Goal: Information Seeking & Learning: Learn about a topic

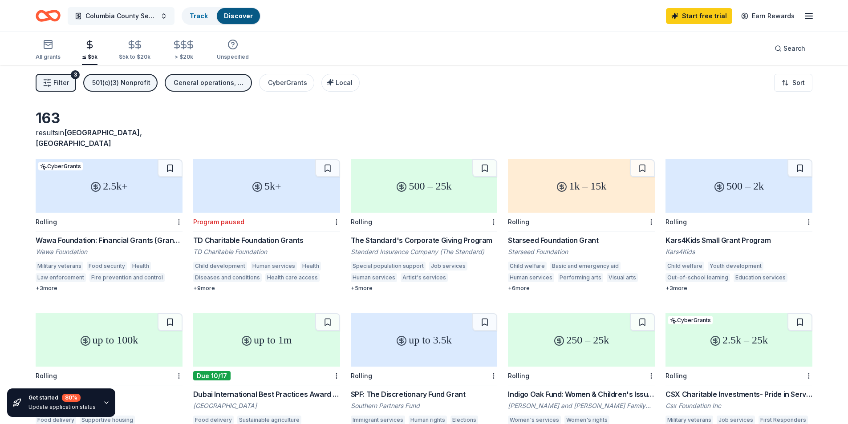
click at [119, 18] on span "Columbia County Senior Services Community Support" at bounding box center [120, 16] width 71 height 11
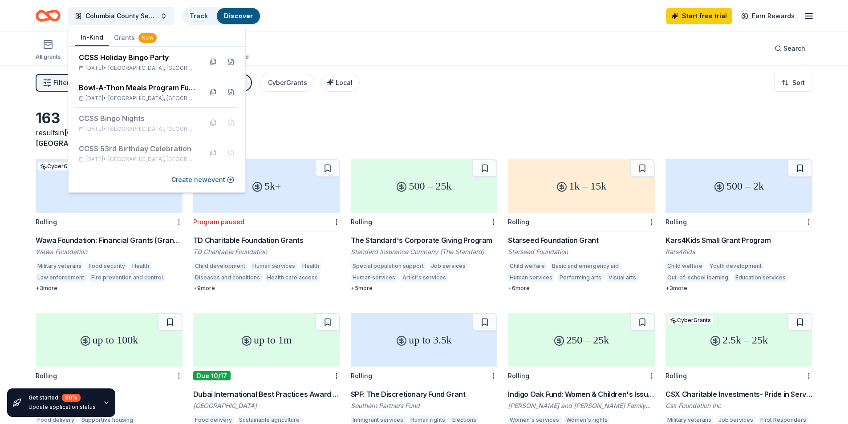
click at [94, 37] on button "In-Kind" at bounding box center [91, 37] width 33 height 17
click at [138, 18] on span "Columbia County Senior Services Community Support" at bounding box center [120, 16] width 71 height 11
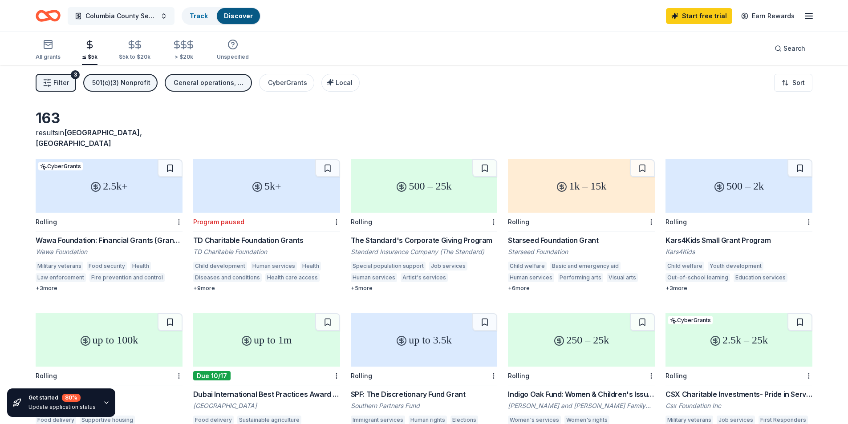
click at [139, 19] on span "Columbia County Senior Services Community Support" at bounding box center [120, 16] width 71 height 11
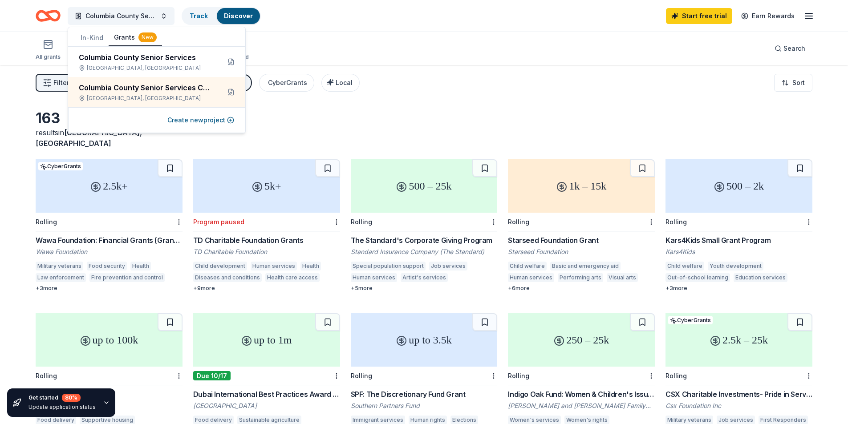
click at [73, 37] on div "In-Kind Grants New" at bounding box center [156, 38] width 177 height 18
click at [85, 37] on button "In-Kind" at bounding box center [91, 38] width 33 height 16
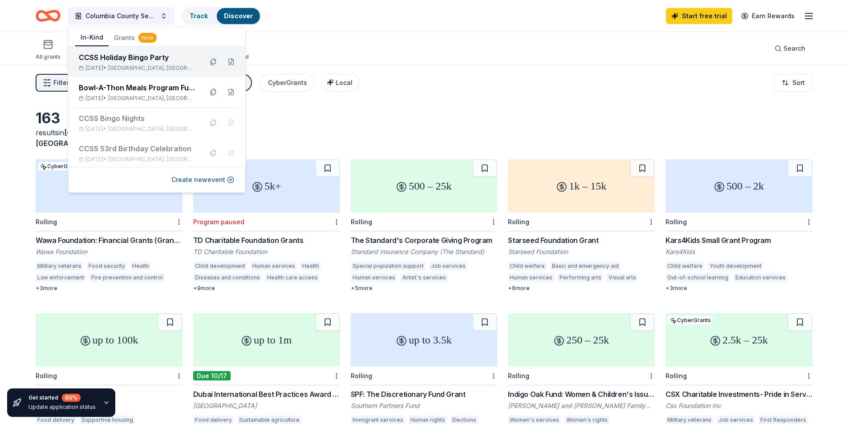
click at [116, 70] on div "[DATE] • [GEOGRAPHIC_DATA], [GEOGRAPHIC_DATA]" at bounding box center [137, 68] width 117 height 7
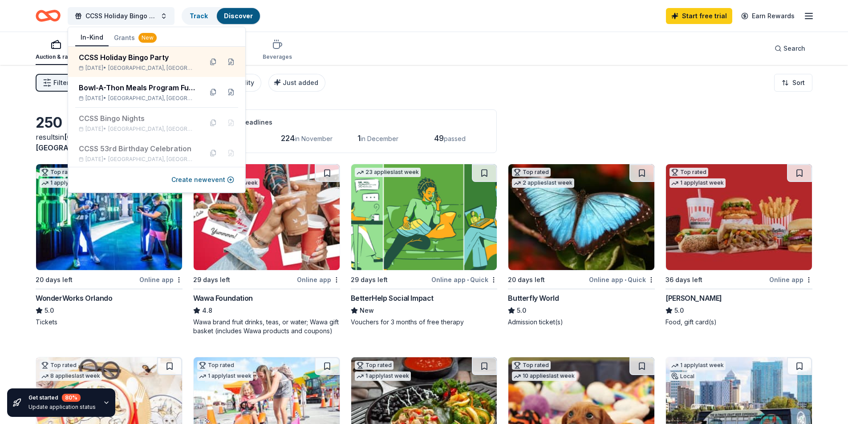
click at [425, 251] on img at bounding box center [424, 217] width 146 height 106
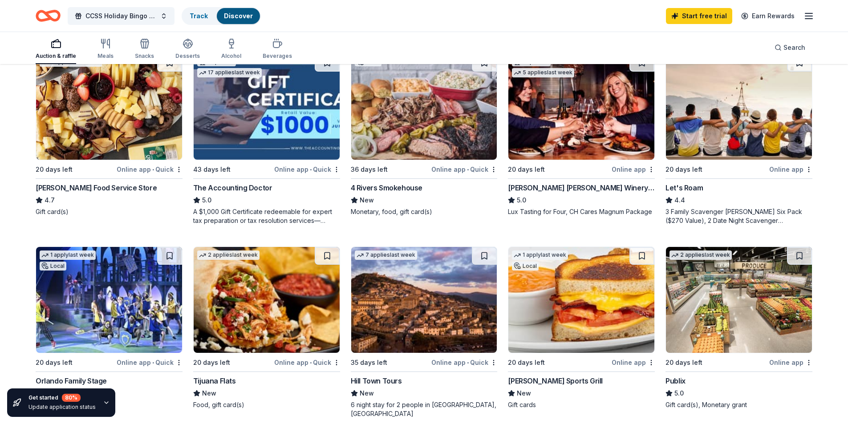
scroll to position [623, 0]
